Goal: Task Accomplishment & Management: Manage account settings

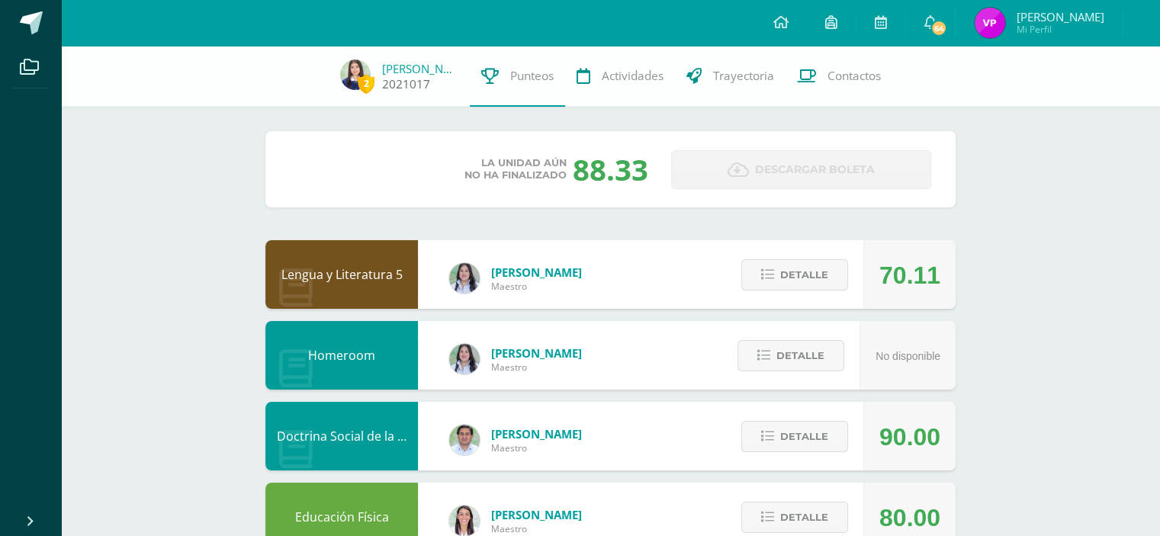
click at [369, 63] on img at bounding box center [355, 74] width 30 height 30
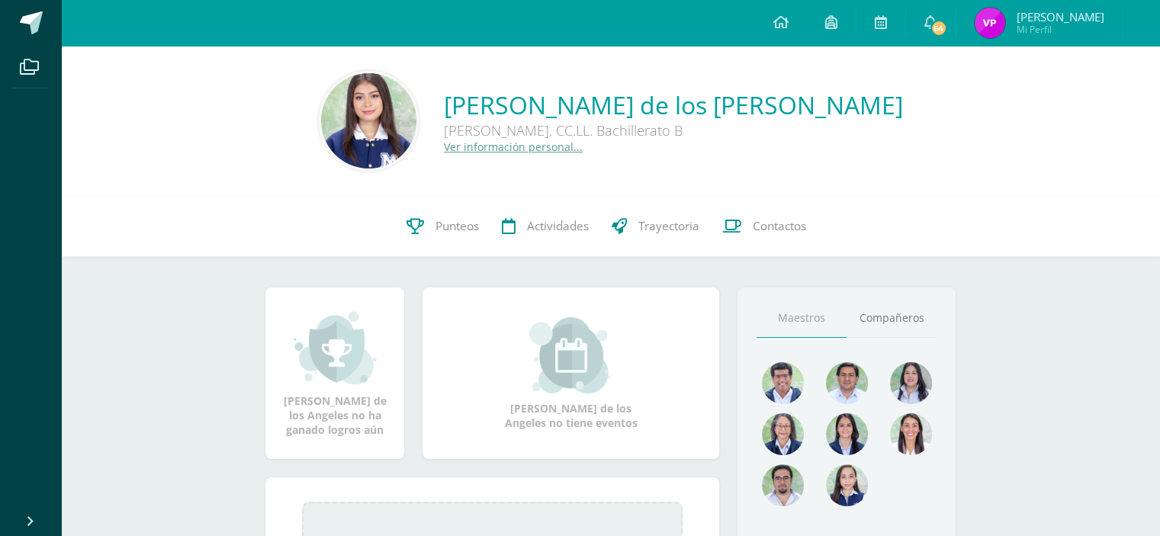
click at [410, 119] on img at bounding box center [368, 120] width 95 height 95
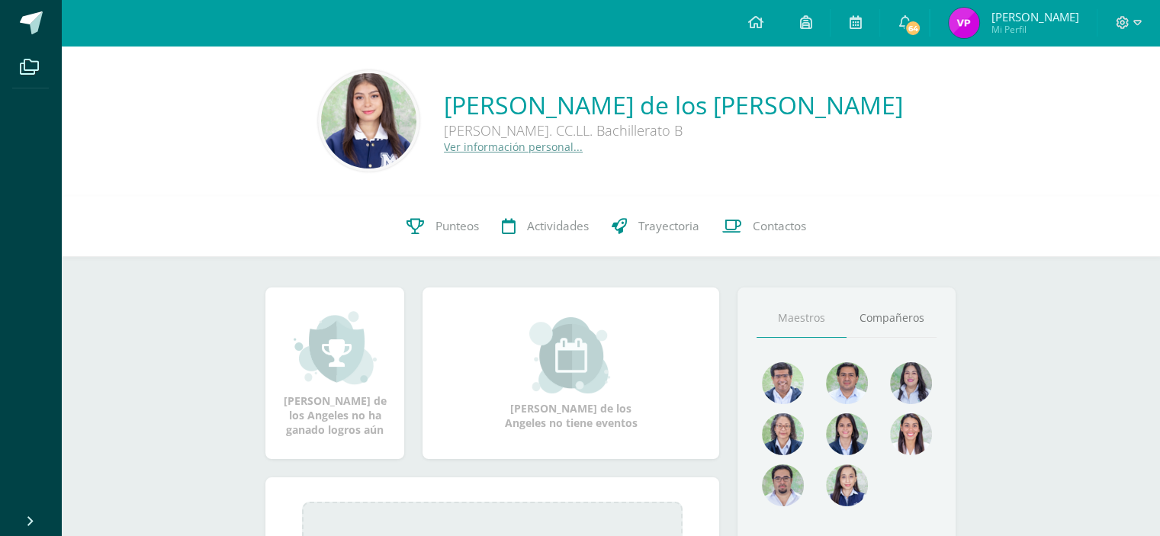
click at [381, 145] on img at bounding box center [368, 120] width 95 height 95
click at [527, 148] on link "Ver información personal..." at bounding box center [513, 147] width 139 height 14
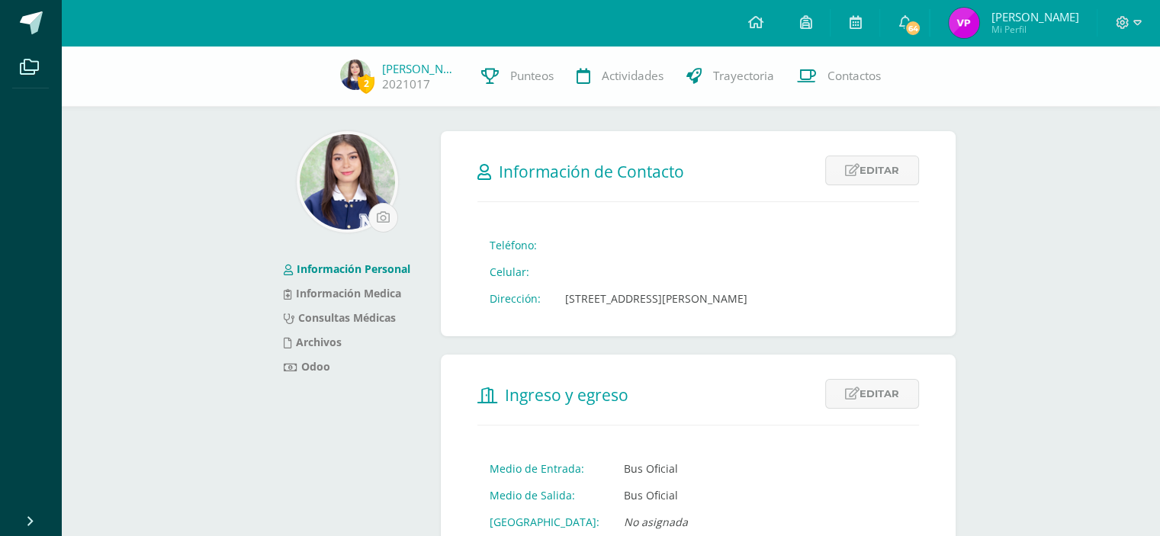
click at [353, 161] on img at bounding box center [347, 181] width 95 height 95
click at [380, 217] on input "file" at bounding box center [383, 218] width 28 height 28
click at [351, 62] on img at bounding box center [355, 74] width 30 height 30
